Goal: Information Seeking & Learning: Learn about a topic

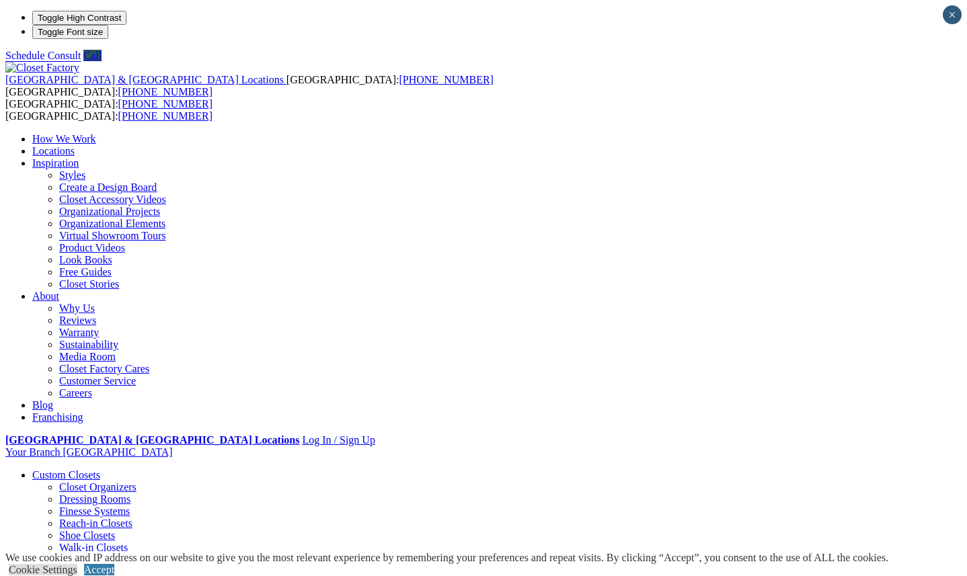
click at [79, 157] on link "Inspiration" at bounding box center [55, 162] width 46 height 11
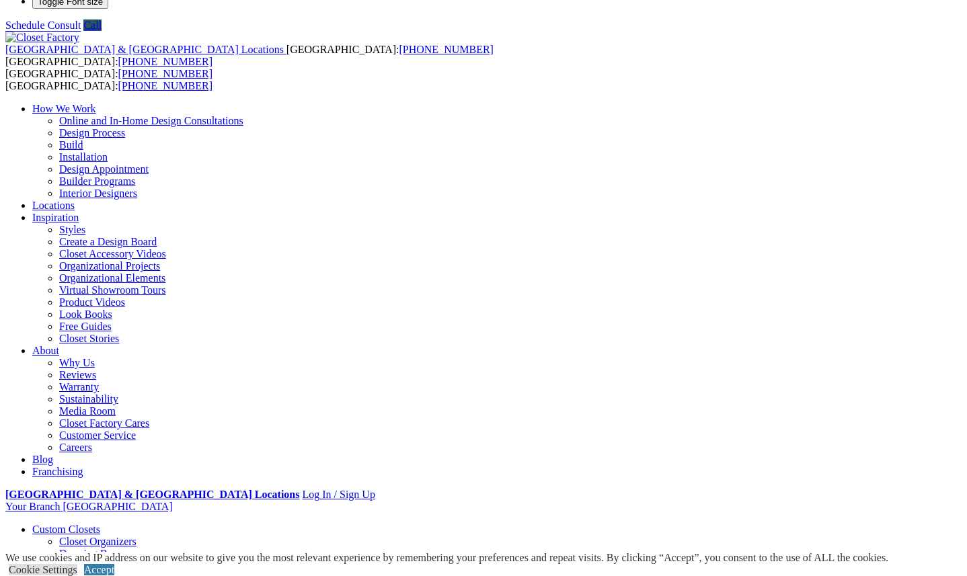
scroll to position [59, 0]
